Goal: Information Seeking & Learning: Understand process/instructions

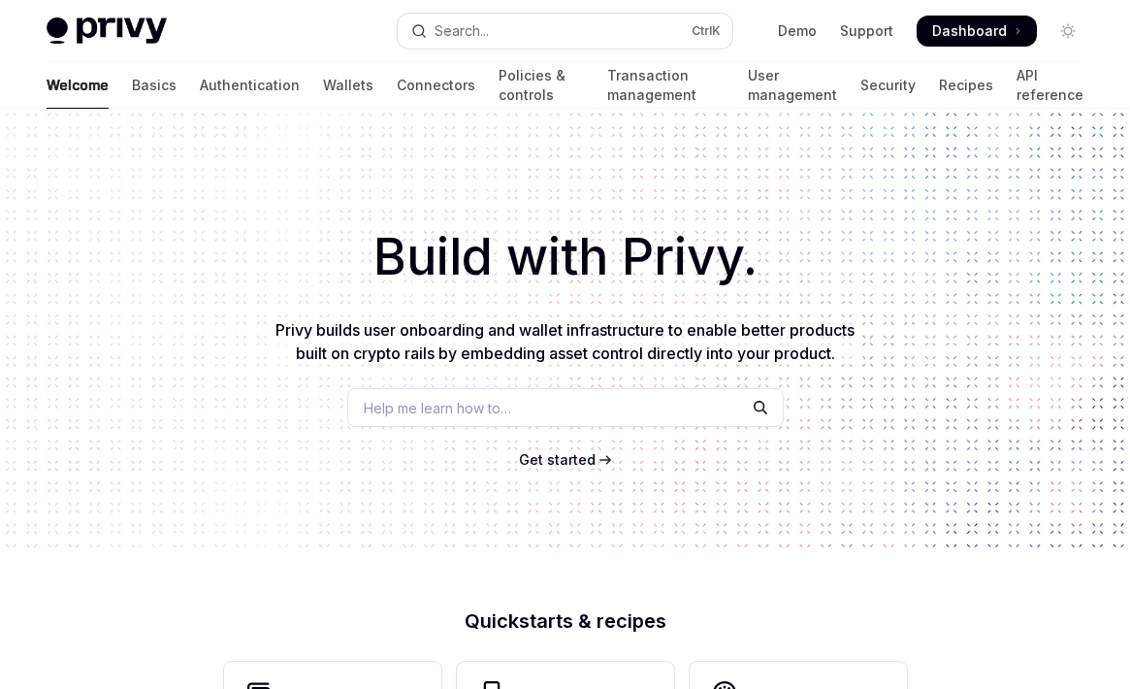
click at [557, 460] on span "Get started" at bounding box center [557, 459] width 77 height 16
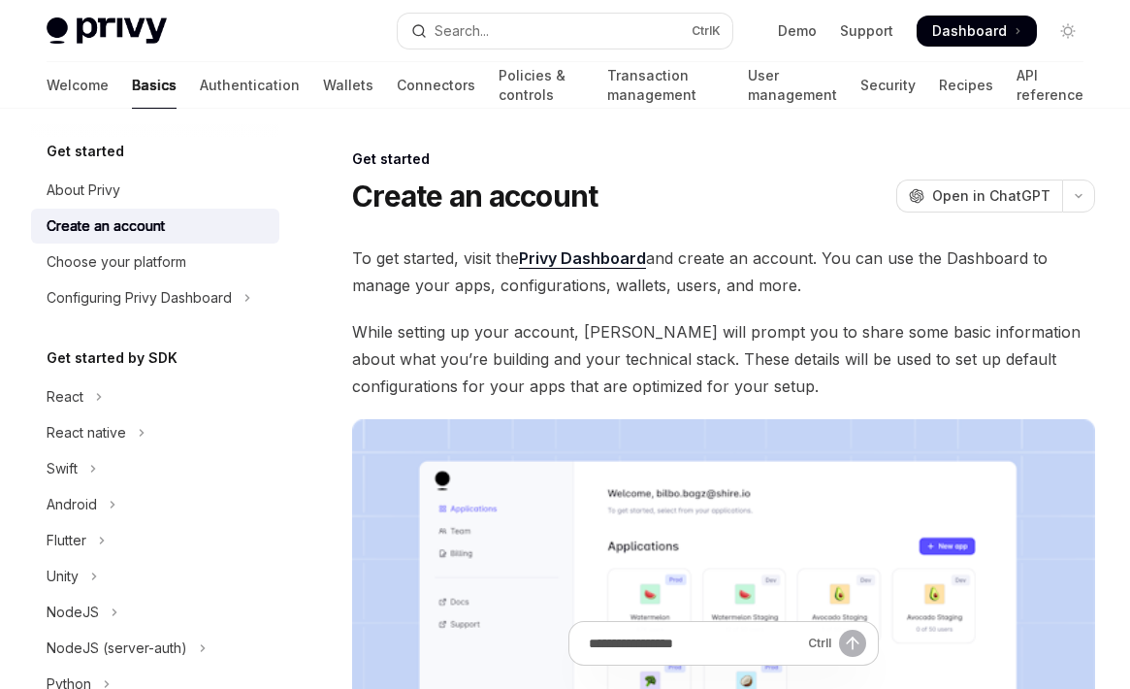
click at [587, 258] on link "Privy Dashboard" at bounding box center [582, 258] width 127 height 20
click at [82, 151] on h5 "Get started" at bounding box center [86, 151] width 78 height 23
